Goal: Transaction & Acquisition: Subscribe to service/newsletter

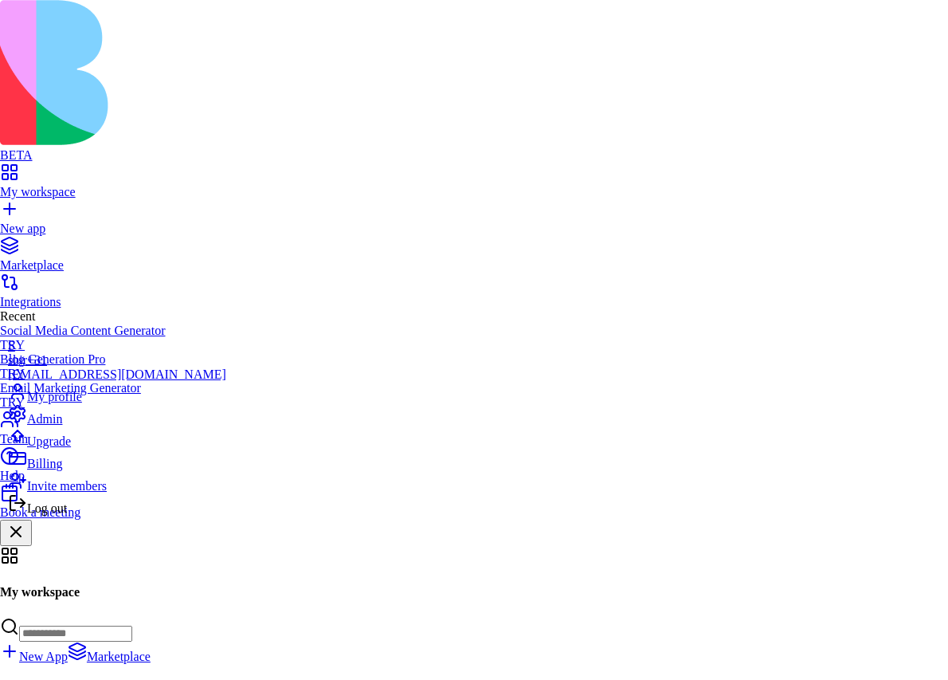
click at [89, 449] on div "Upgrade" at bounding box center [117, 437] width 218 height 22
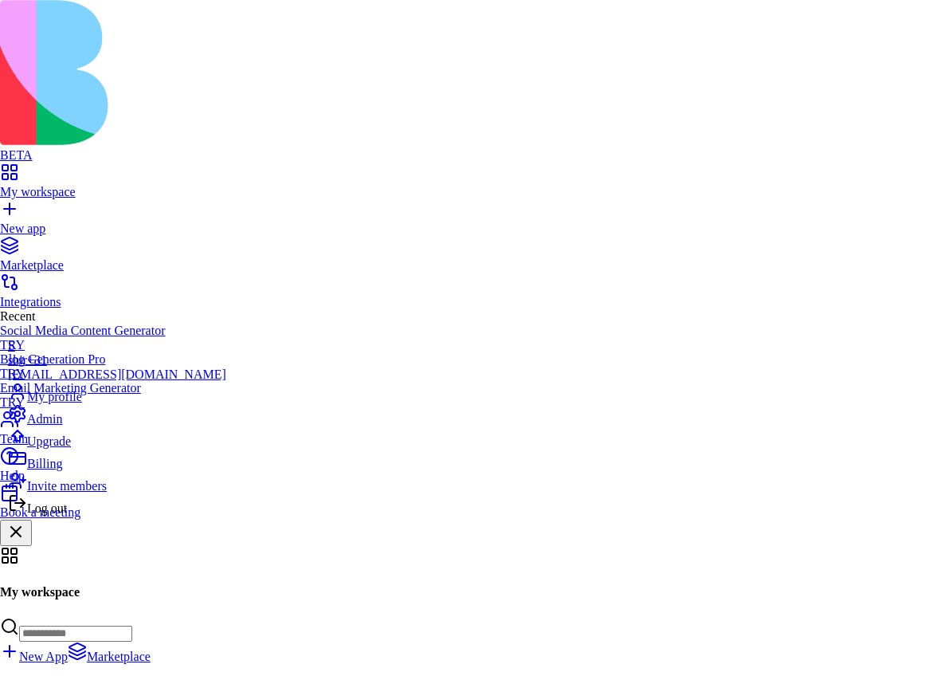
click at [67, 515] on span "Log out" at bounding box center [47, 508] width 40 height 14
